Goal: Information Seeking & Learning: Learn about a topic

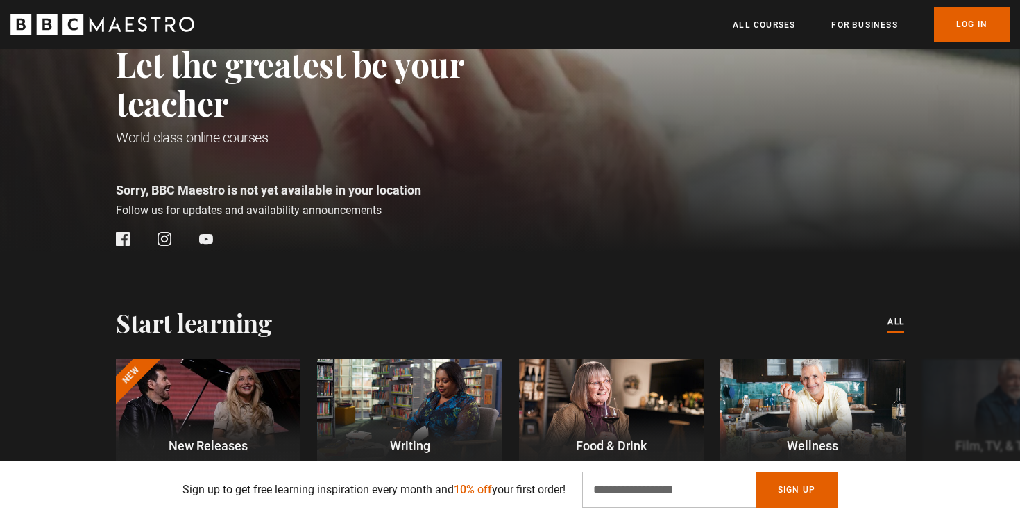
scroll to position [0, 182]
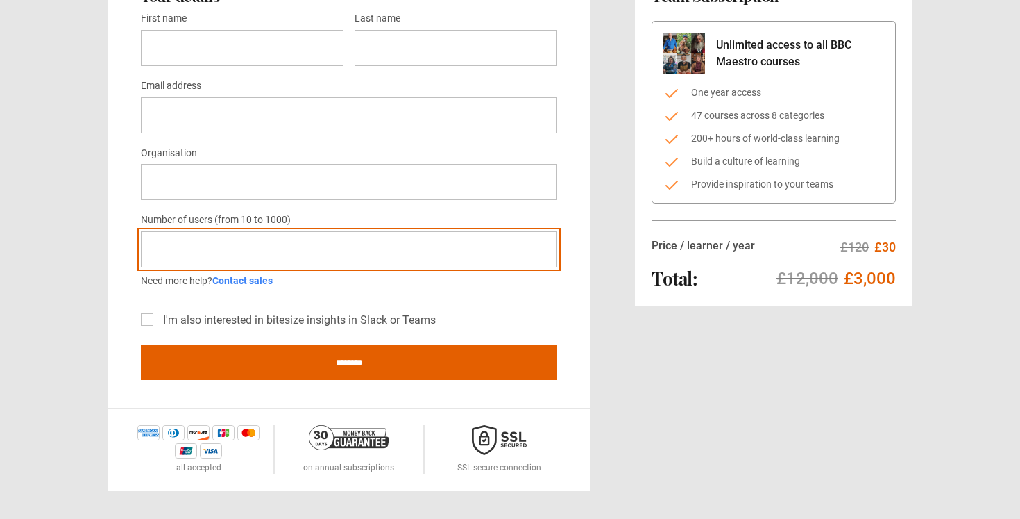
click at [323, 250] on input "***" at bounding box center [349, 249] width 416 height 36
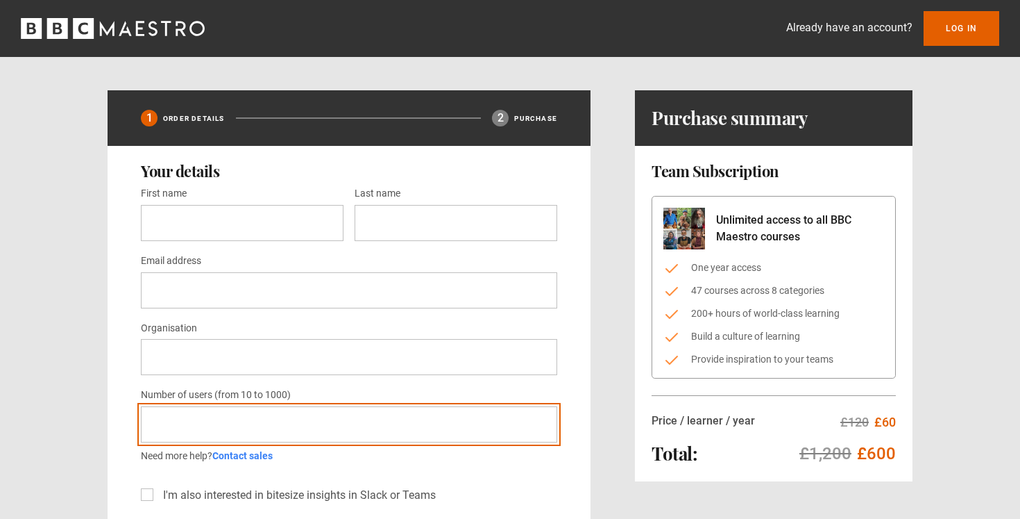
type input "*"
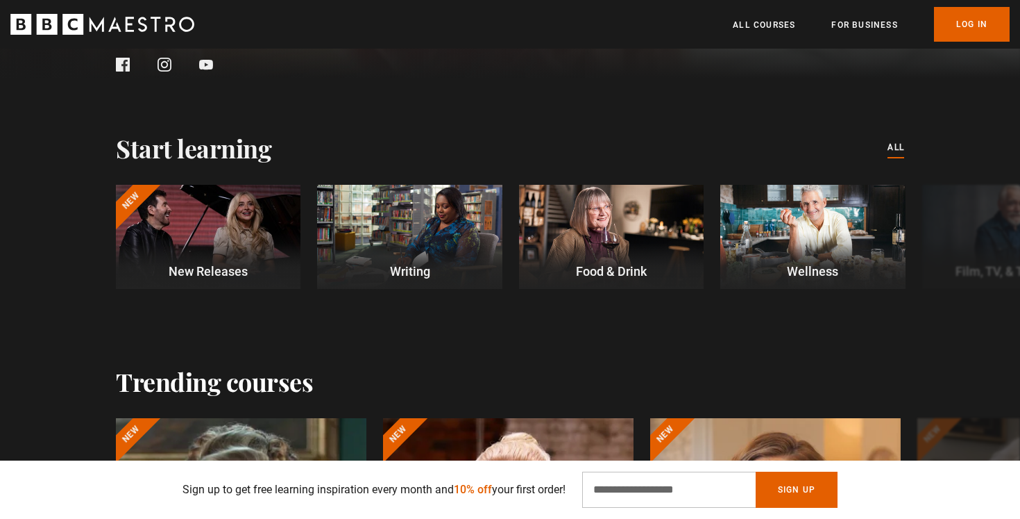
scroll to position [376, 0]
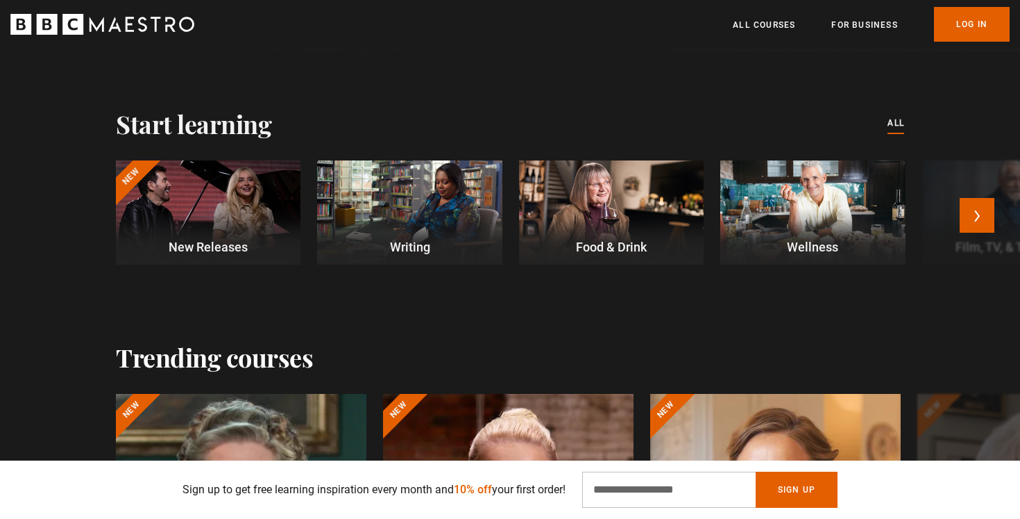
click at [617, 214] on div at bounding box center [611, 212] width 185 height 104
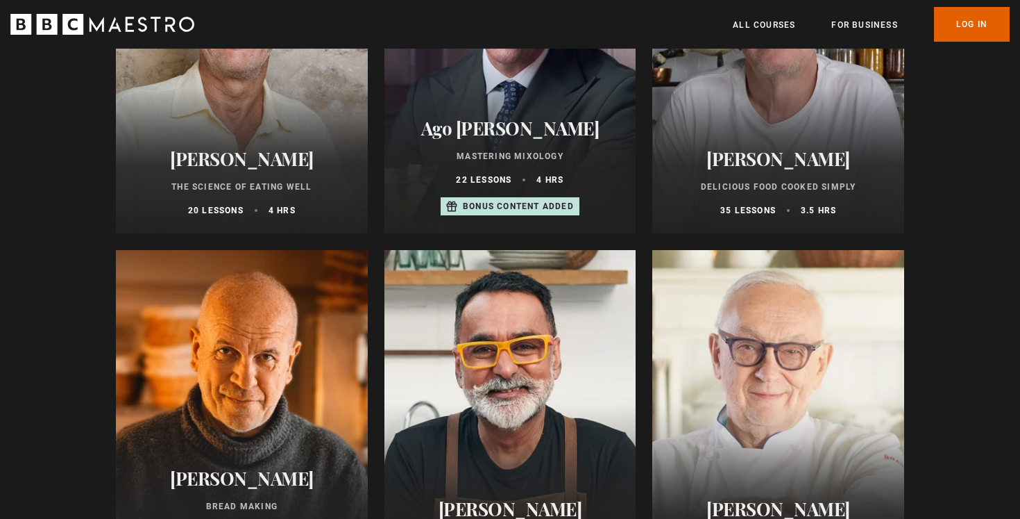
click at [483, 209] on p "Bonus content added" at bounding box center [518, 206] width 111 height 12
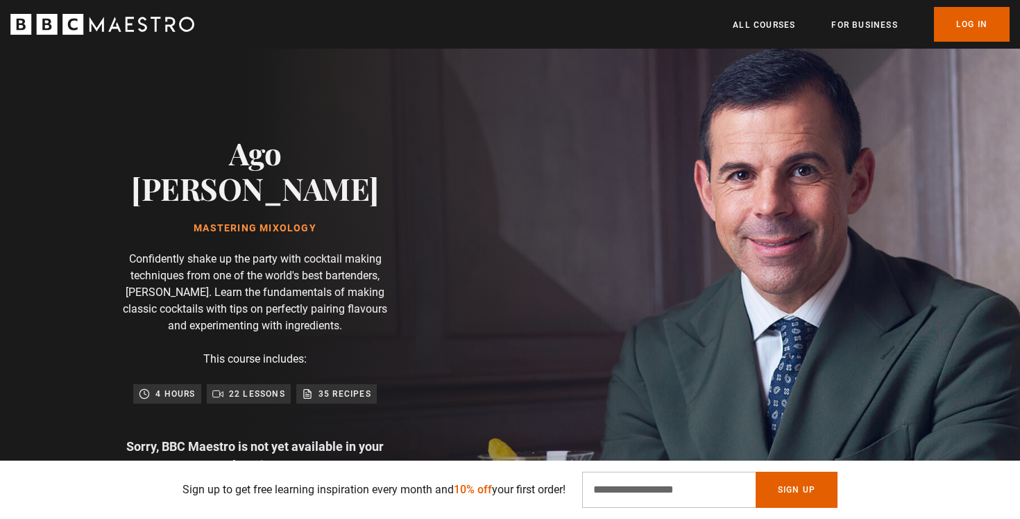
scroll to position [26, 0]
click at [175, 386] on p "4 hours" at bounding box center [175, 393] width 40 height 14
click at [237, 386] on p "22 lessons" at bounding box center [257, 393] width 56 height 14
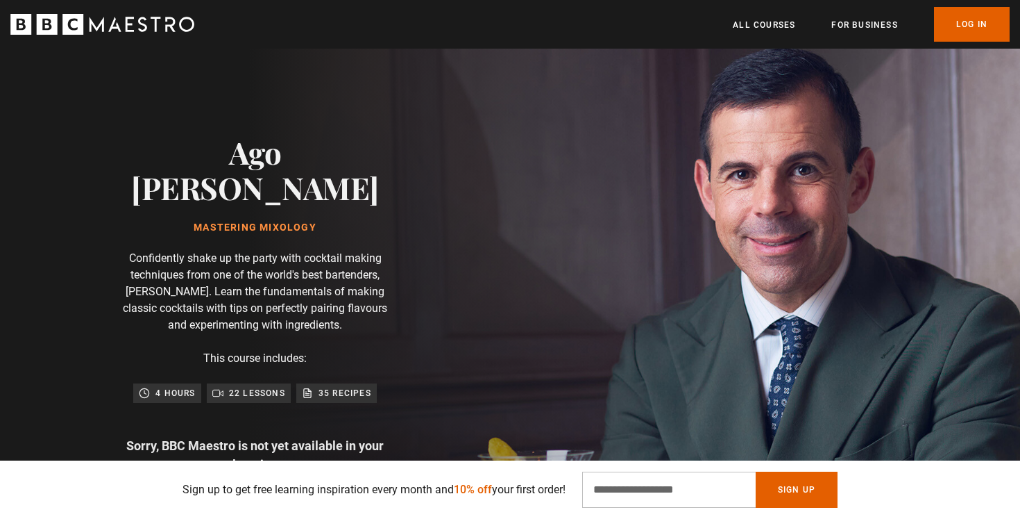
click at [346, 386] on p "35 recipes" at bounding box center [345, 393] width 53 height 14
